Goal: Transaction & Acquisition: Register for event/course

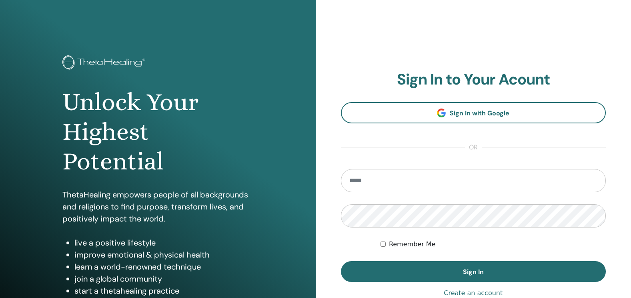
click at [444, 187] on input "email" at bounding box center [473, 180] width 265 height 23
type input "*"
type input "**********"
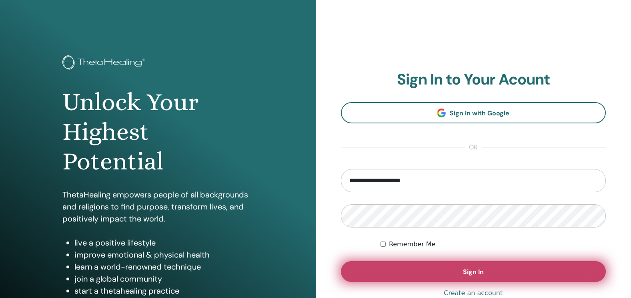
click at [449, 268] on button "Sign In" at bounding box center [473, 271] width 265 height 21
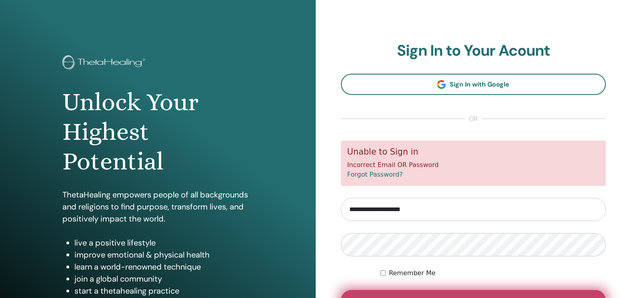
click at [447, 294] on button "Sign In" at bounding box center [473, 300] width 265 height 21
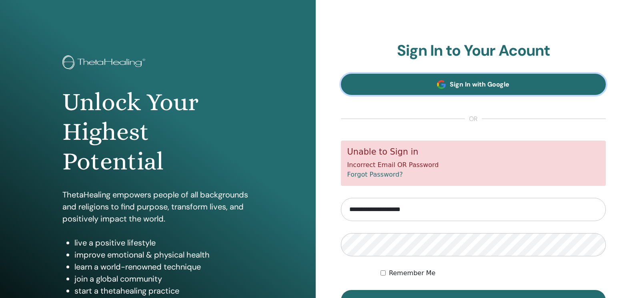
click at [477, 88] on span "Sign In with Google" at bounding box center [480, 84] width 60 height 8
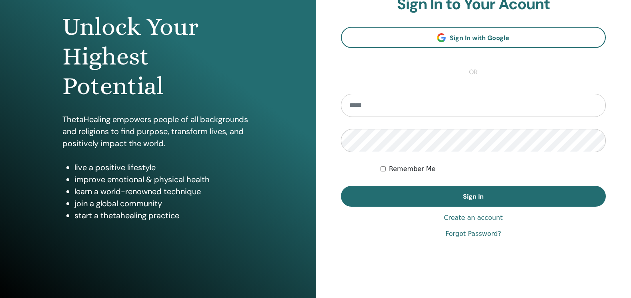
scroll to position [86, 0]
